Goal: Task Accomplishment & Management: Use online tool/utility

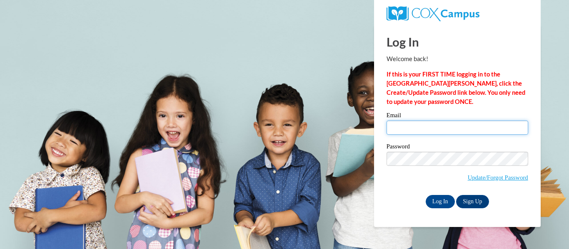
click at [395, 129] on input "Email" at bounding box center [457, 128] width 142 height 14
type input "kannasje@wauwatosa.k12.wi.us"
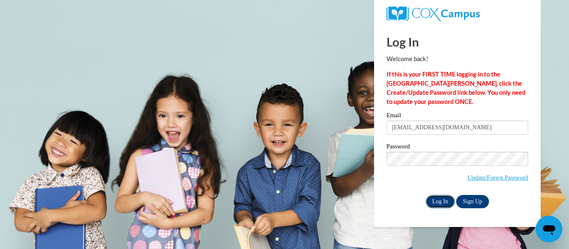
click at [439, 196] on input "Log In" at bounding box center [439, 201] width 29 height 13
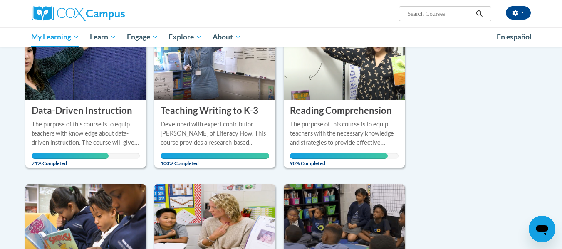
scroll to position [126, 0]
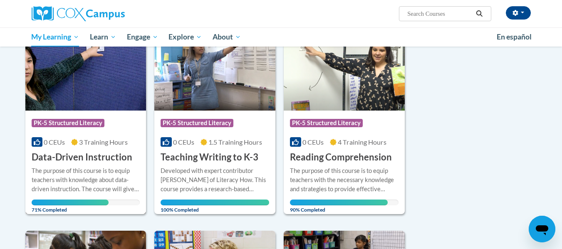
click at [100, 161] on h3 "Data-Driven Instruction" at bounding box center [82, 157] width 101 height 13
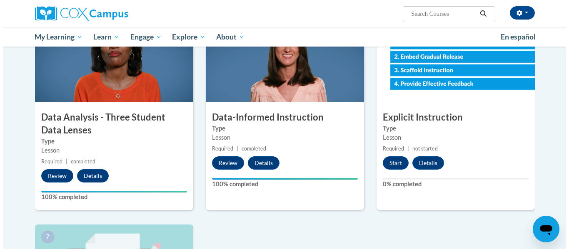
scroll to position [405, 0]
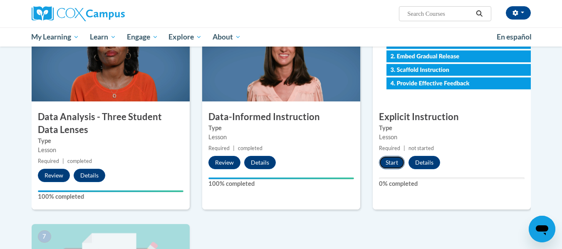
click at [388, 163] on button "Start" at bounding box center [392, 162] width 26 height 13
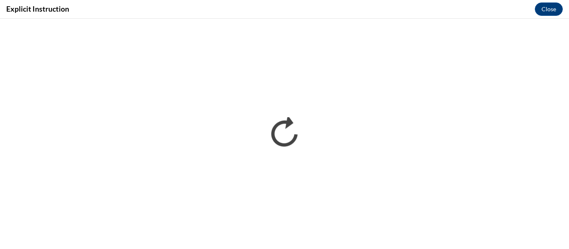
scroll to position [0, 0]
